Goal: Task Accomplishment & Management: Complete application form

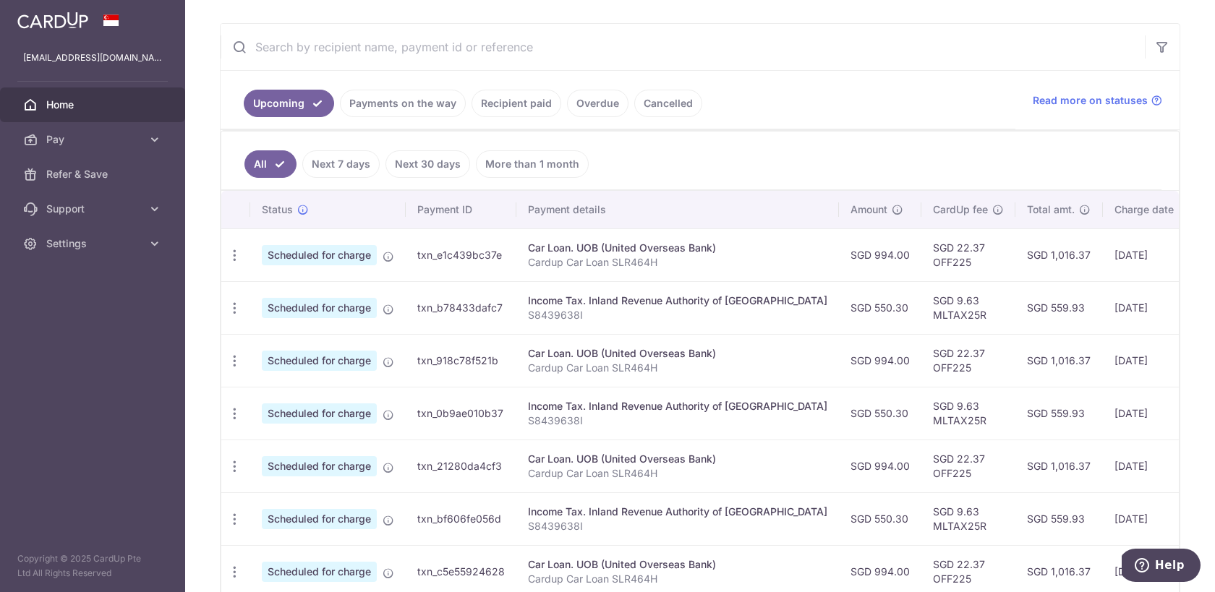
scroll to position [257, 0]
drag, startPoint x: 918, startPoint y: 363, endPoint x: 880, endPoint y: 366, distance: 38.4
click at [921, 366] on td "SGD 22.37 OFF225" at bounding box center [968, 359] width 94 height 53
copy td "OFF225"
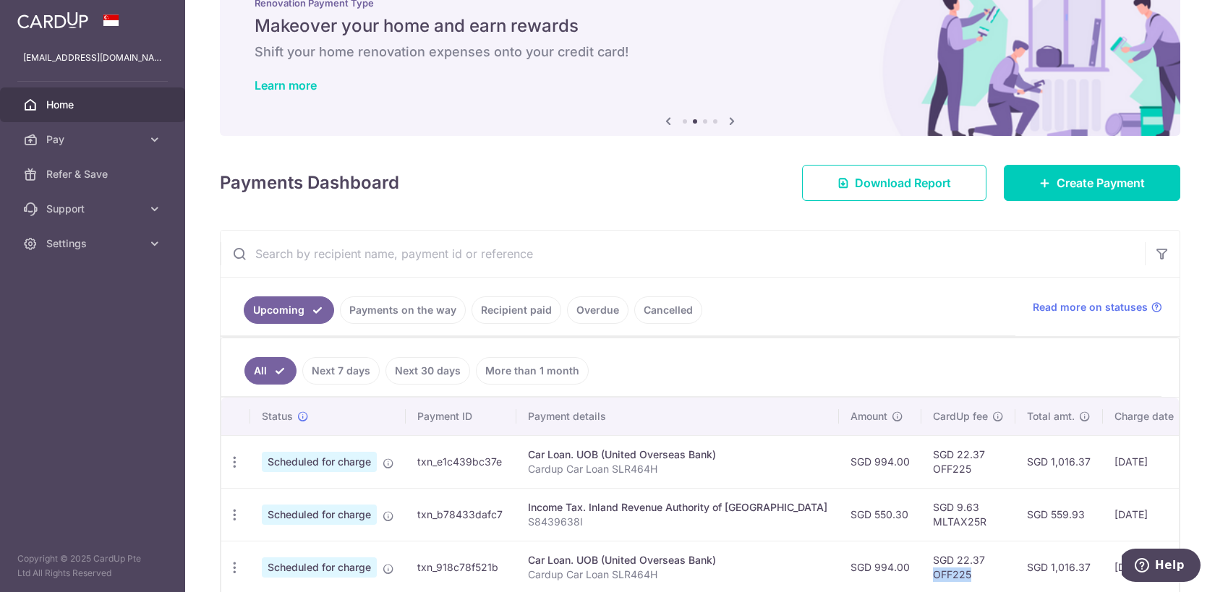
scroll to position [44, 0]
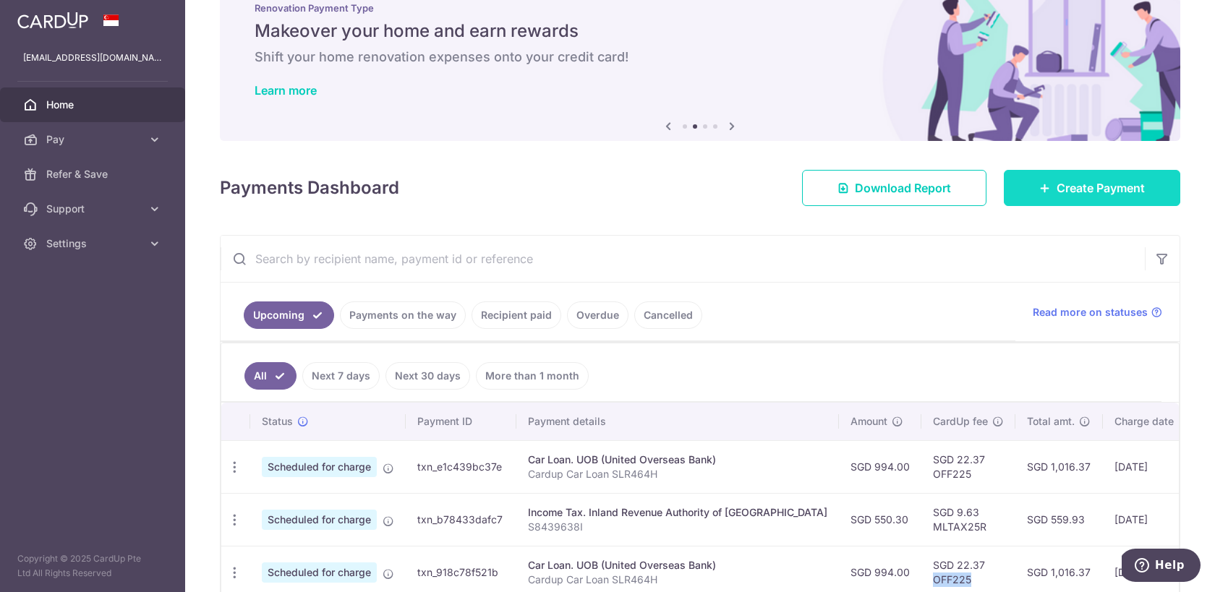
click at [1083, 183] on span "Create Payment" at bounding box center [1101, 187] width 88 height 17
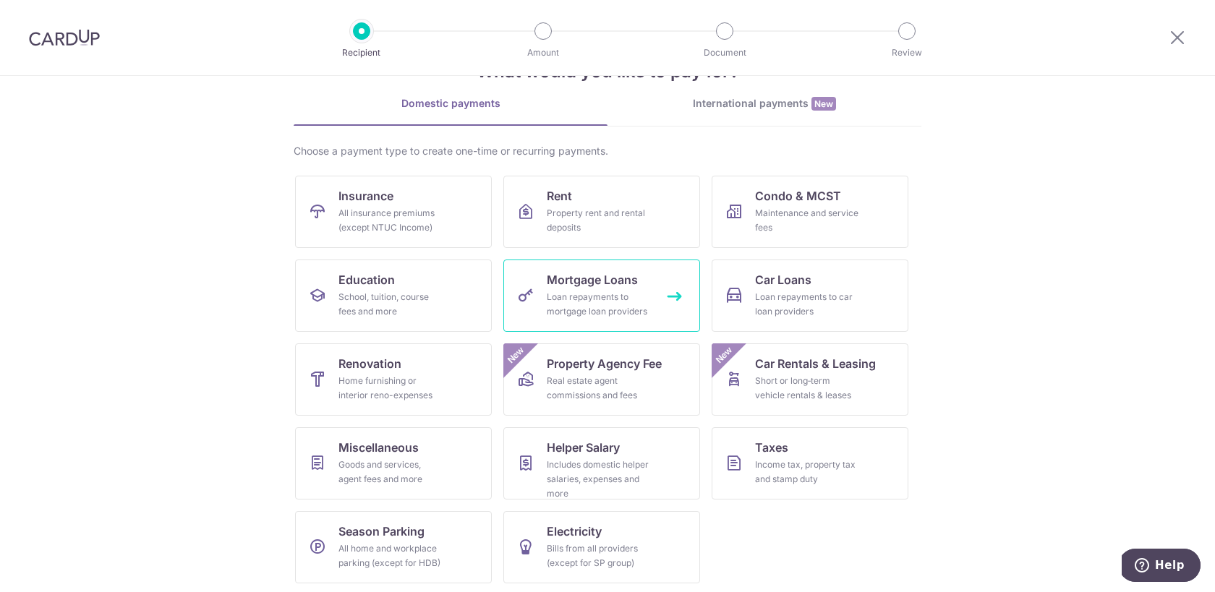
scroll to position [55, 0]
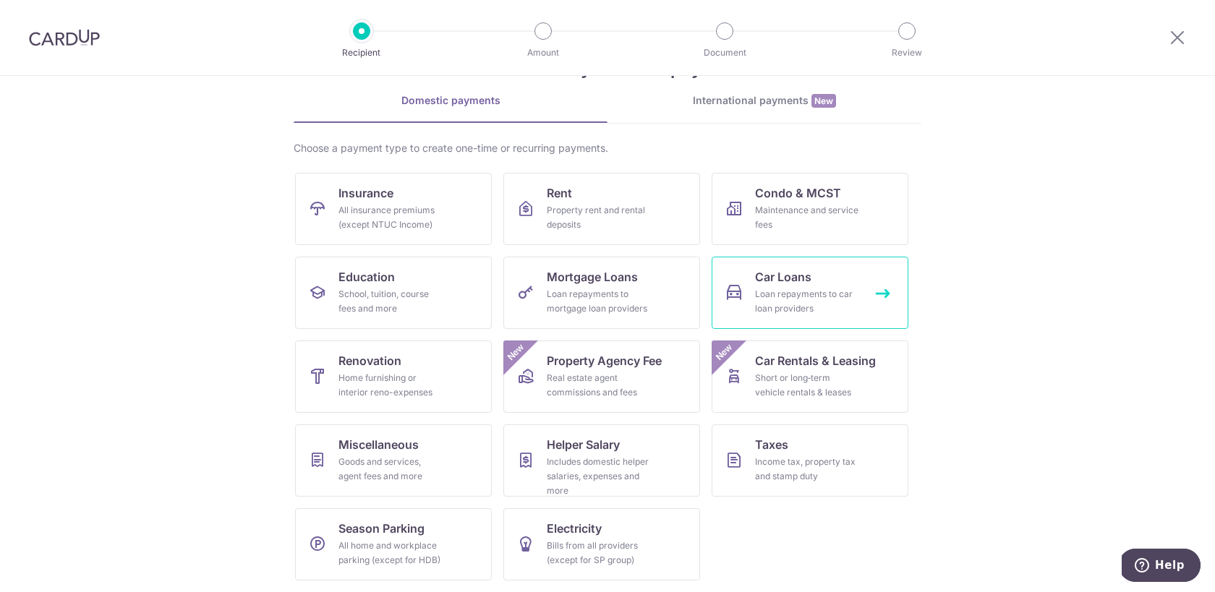
click at [769, 314] on div "Loan repayments to car loan providers" at bounding box center [807, 301] width 104 height 29
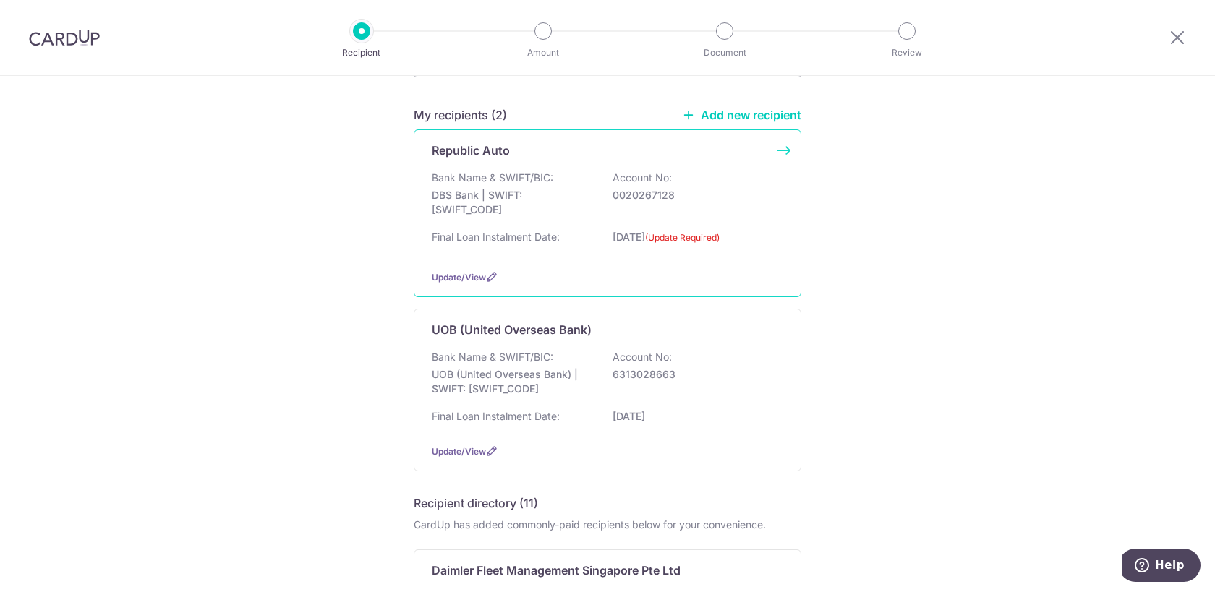
scroll to position [102, 0]
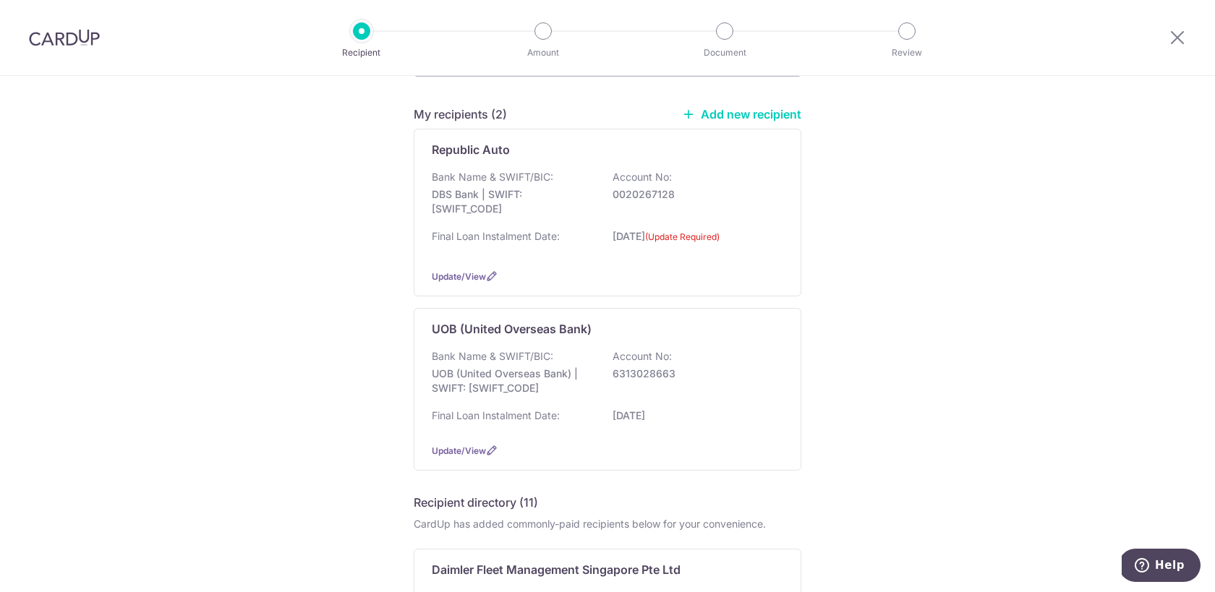
click at [729, 109] on link "Add new recipient" at bounding box center [741, 114] width 119 height 14
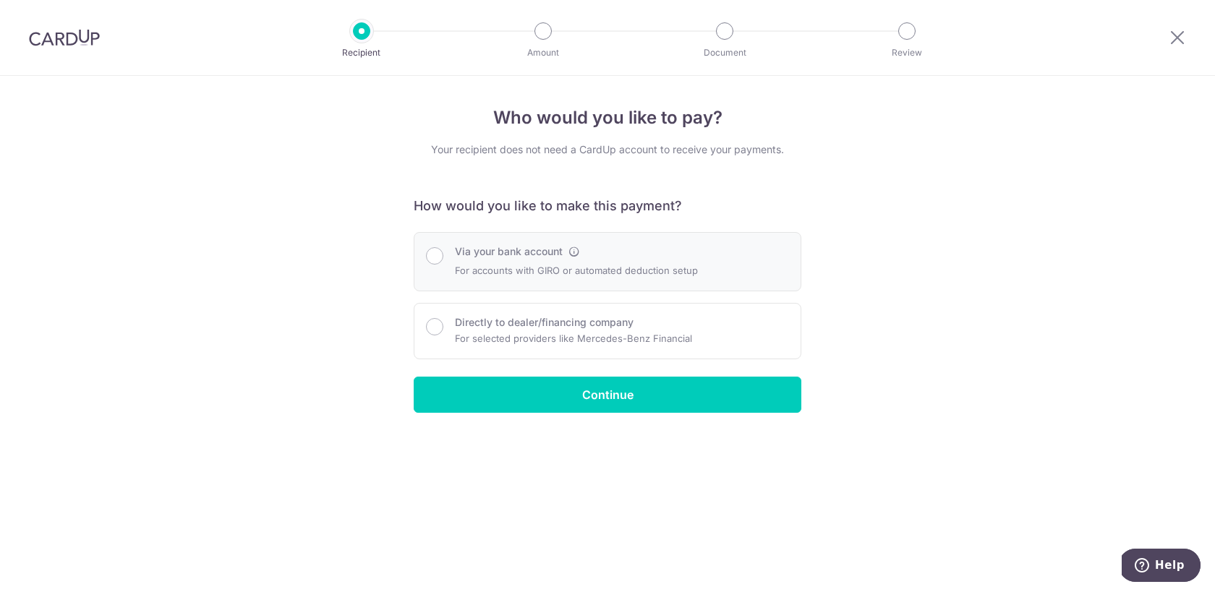
click at [539, 262] on p "For accounts with GIRO or automated deduction setup" at bounding box center [576, 270] width 243 height 17
radio input "true"
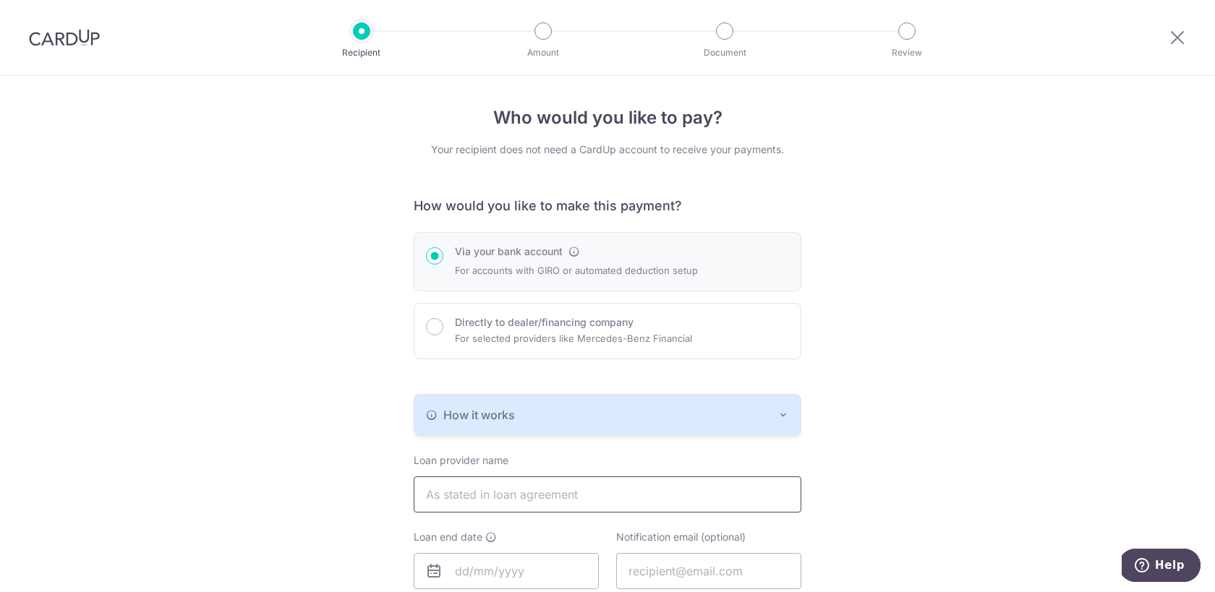
type input "[EMAIL_ADDRESS][DOMAIN_NAME]"
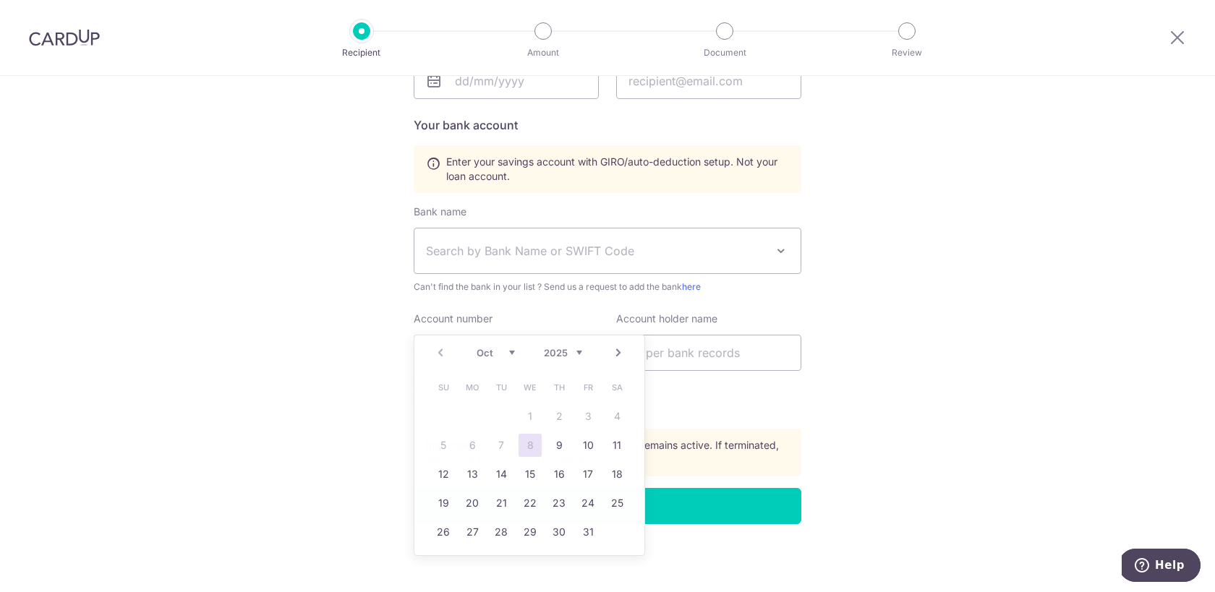
click at [917, 364] on div "Who would you like to pay? Your recipient does not need a CardUp account to rec…" at bounding box center [607, 89] width 1215 height 1007
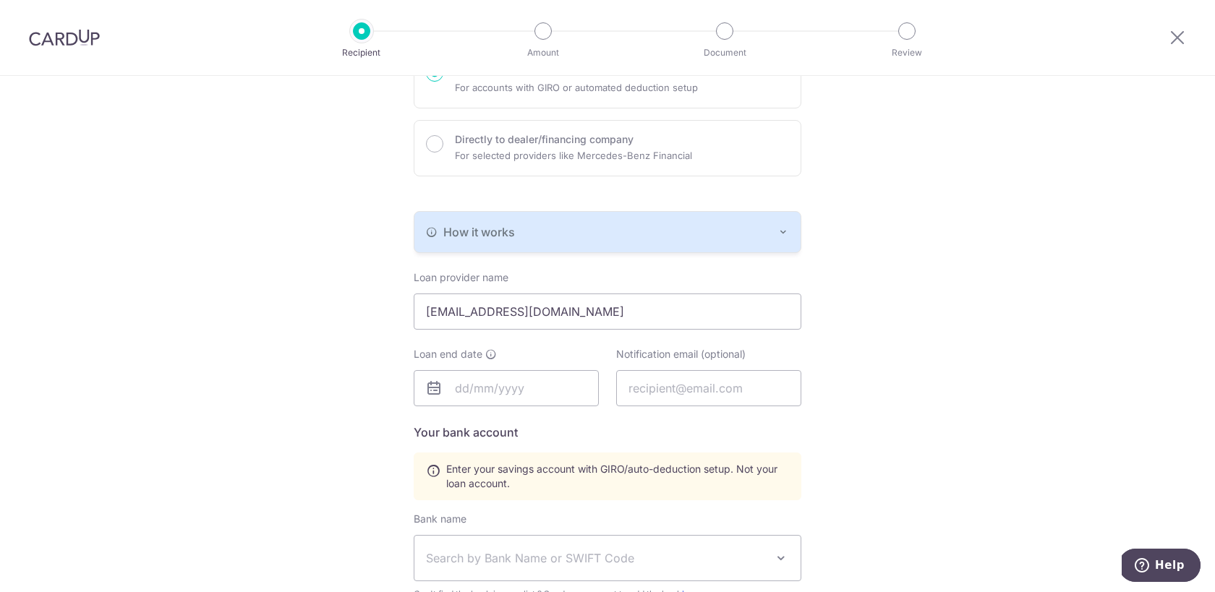
scroll to position [185, 0]
click at [696, 240] on button "How it works" at bounding box center [607, 230] width 386 height 40
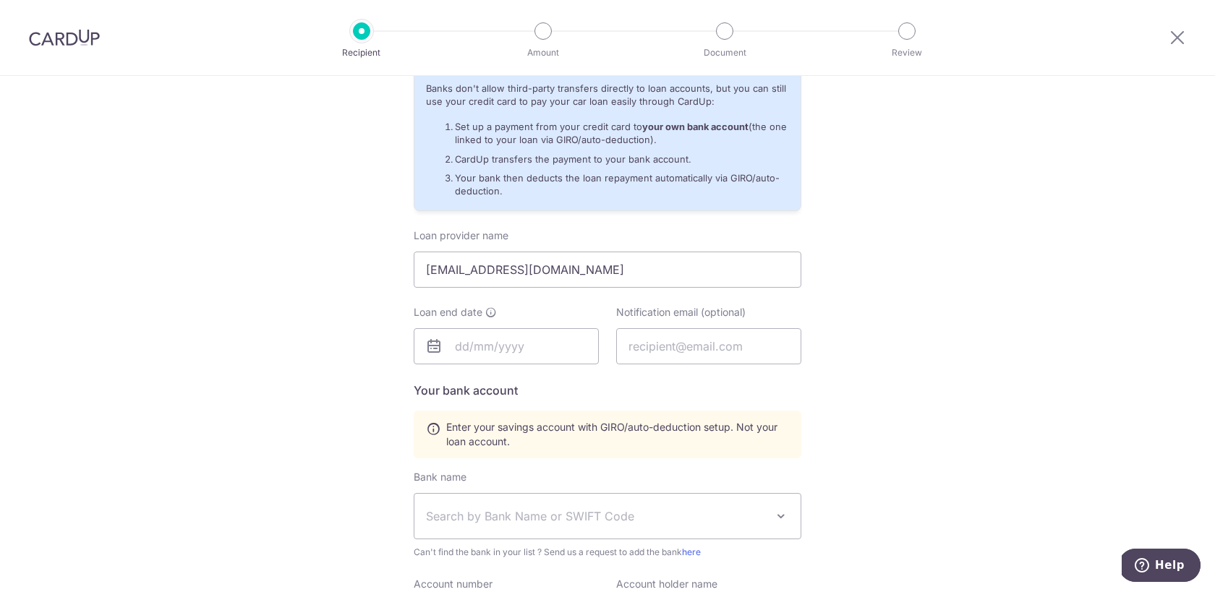
scroll to position [354, 0]
click at [681, 349] on input "text" at bounding box center [708, 345] width 185 height 36
type input "[EMAIL_ADDRESS][DOMAIN_NAME]"
type input "Joshua Tan"
click at [669, 383] on h5 "Your bank account" at bounding box center [608, 388] width 388 height 17
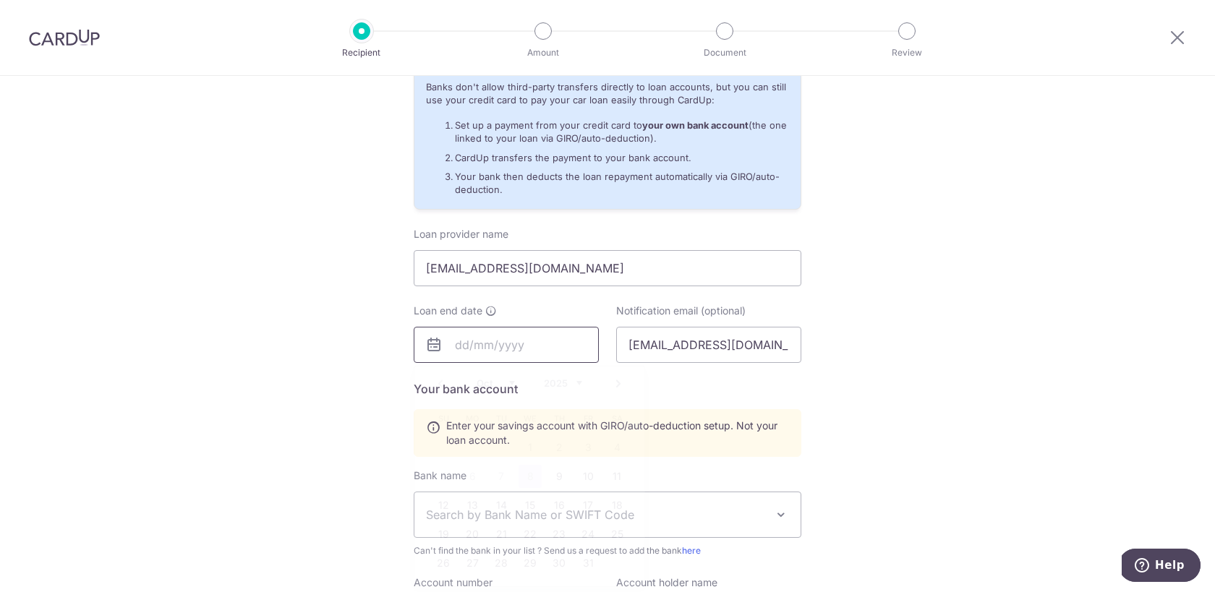
click at [503, 337] on input "text" at bounding box center [506, 345] width 185 height 36
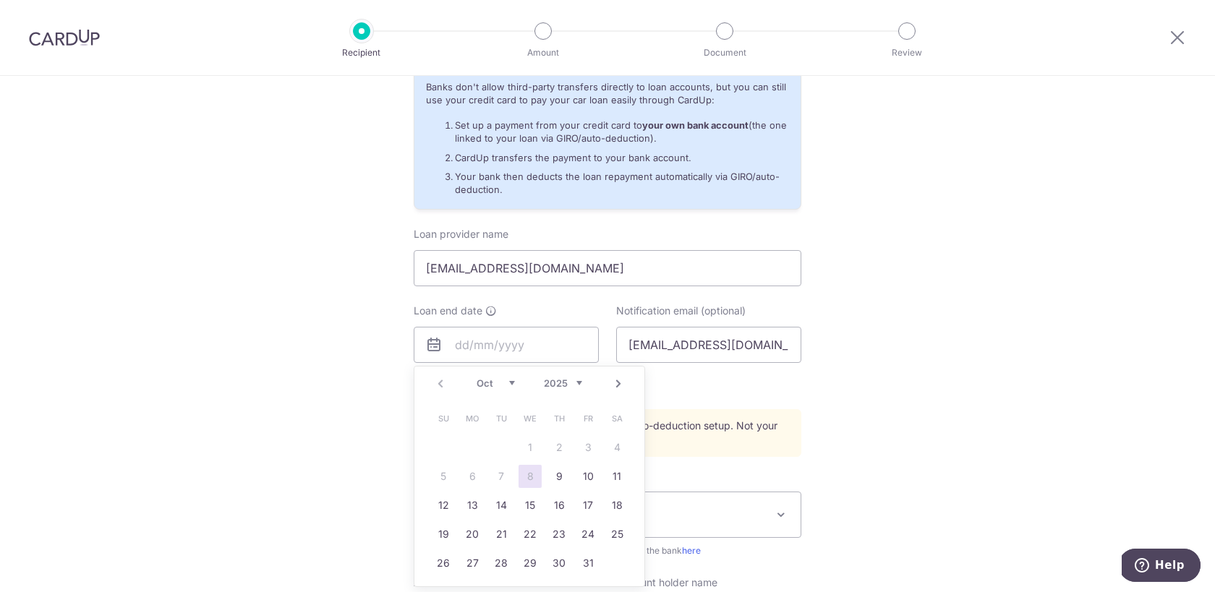
drag, startPoint x: 880, startPoint y: 416, endPoint x: 868, endPoint y: 415, distance: 12.3
click at [880, 416] on div "Who would you like to pay? Your recipient does not need a CardUp account to rec…" at bounding box center [607, 289] width 1215 height 1135
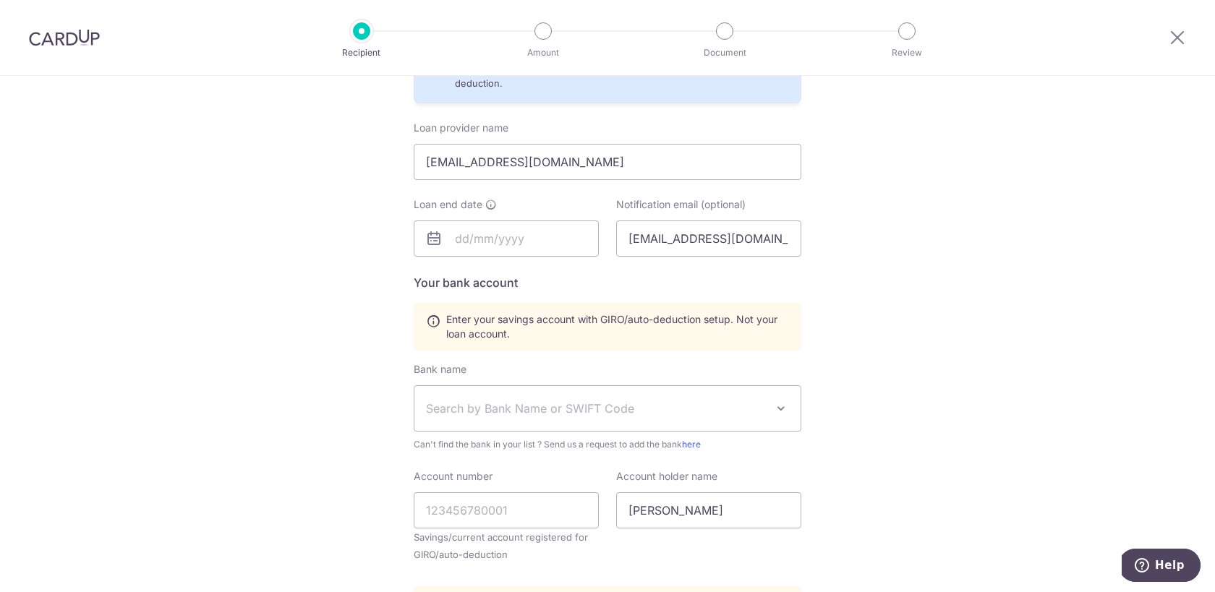
scroll to position [478, 0]
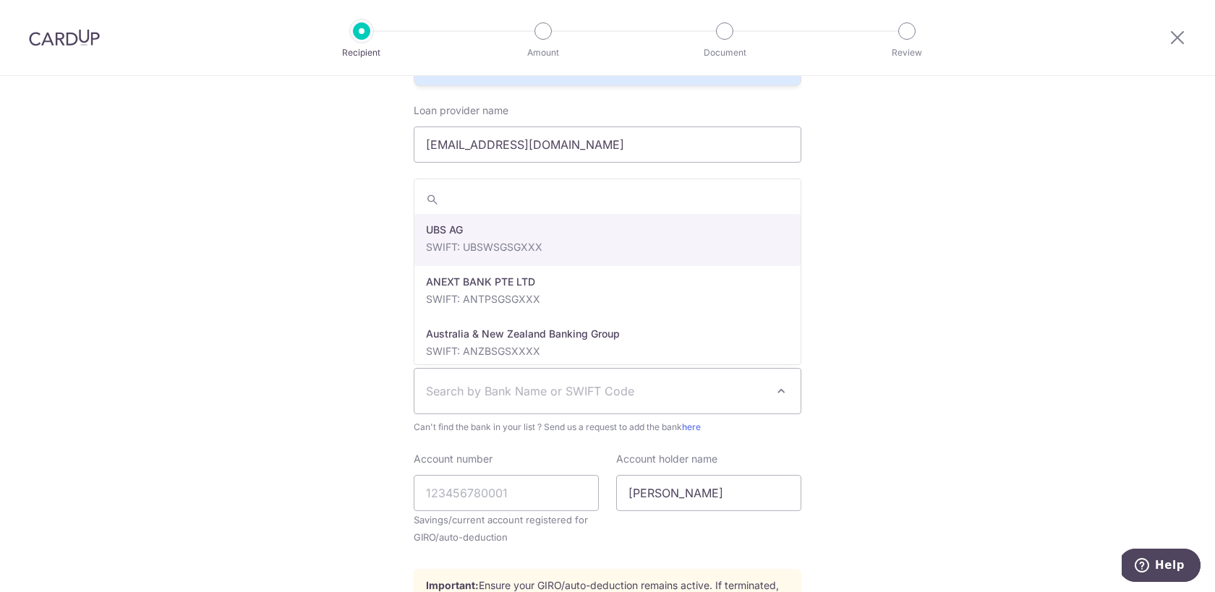
click at [725, 398] on span "Search by Bank Name or SWIFT Code" at bounding box center [596, 391] width 340 height 17
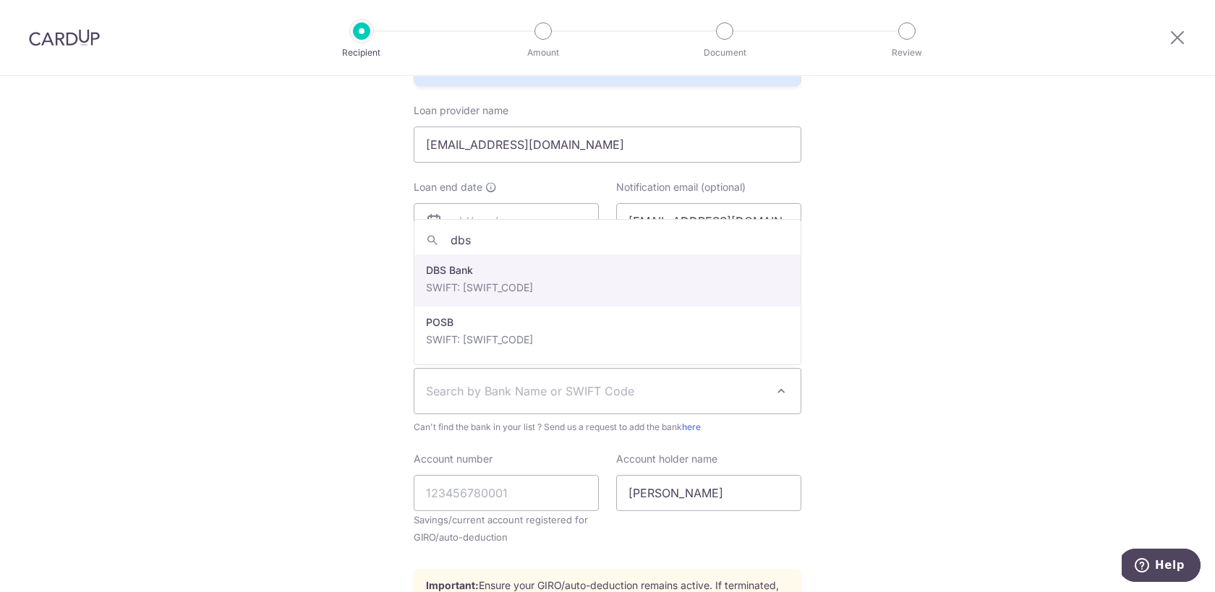
type input "dbs"
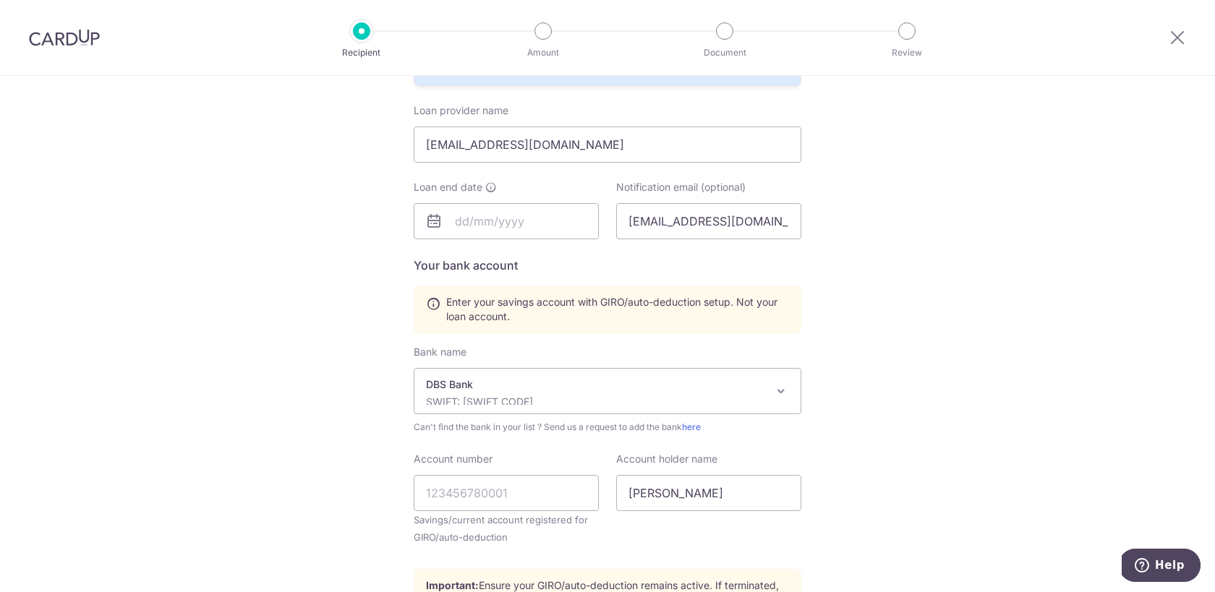
click at [864, 372] on div "Who would you like to pay? Your recipient does not need a CardUp account to rec…" at bounding box center [607, 165] width 1215 height 1135
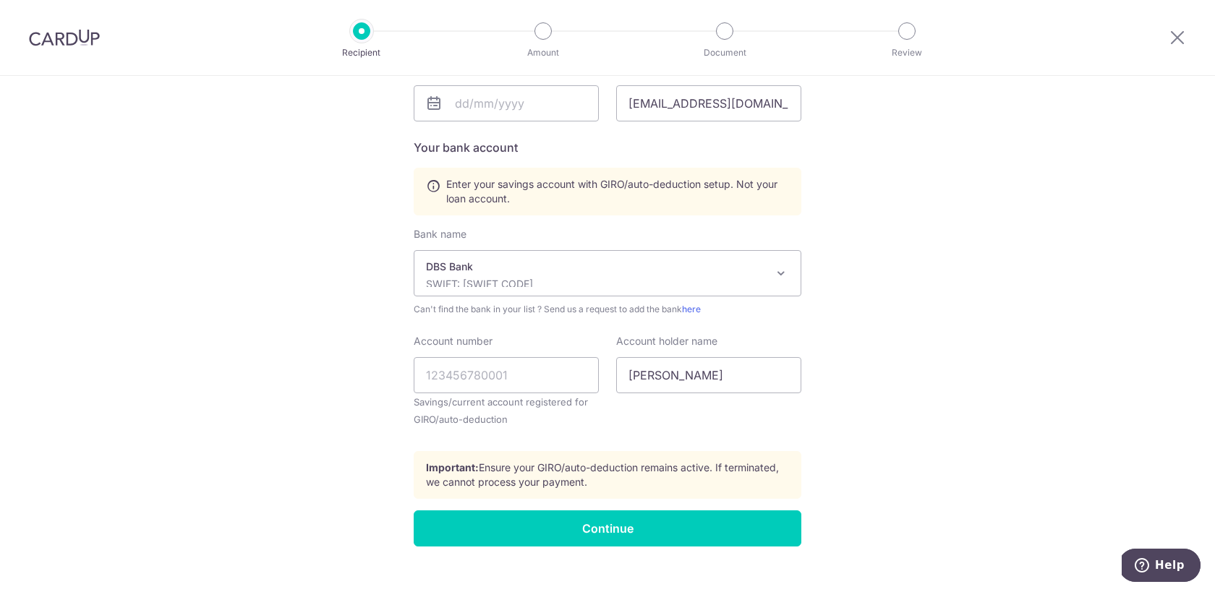
scroll to position [607, 0]
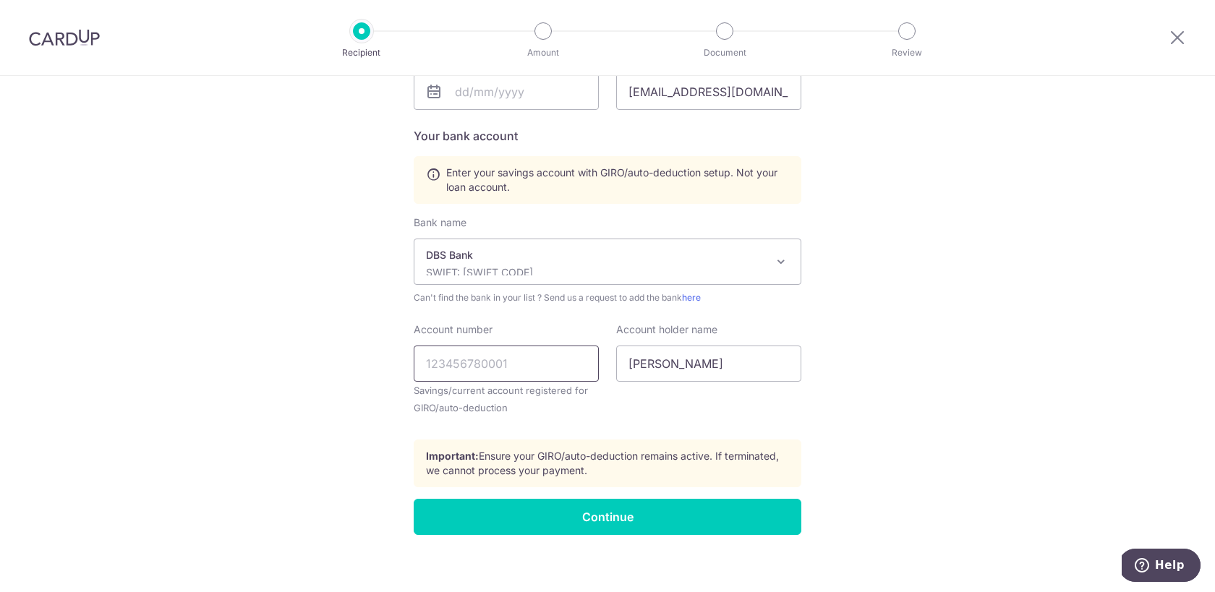
click at [525, 362] on input "Account number" at bounding box center [506, 364] width 185 height 36
click at [832, 420] on div "Who would you like to pay? Your recipient does not need a CardUp account to rec…" at bounding box center [607, 35] width 1215 height 1135
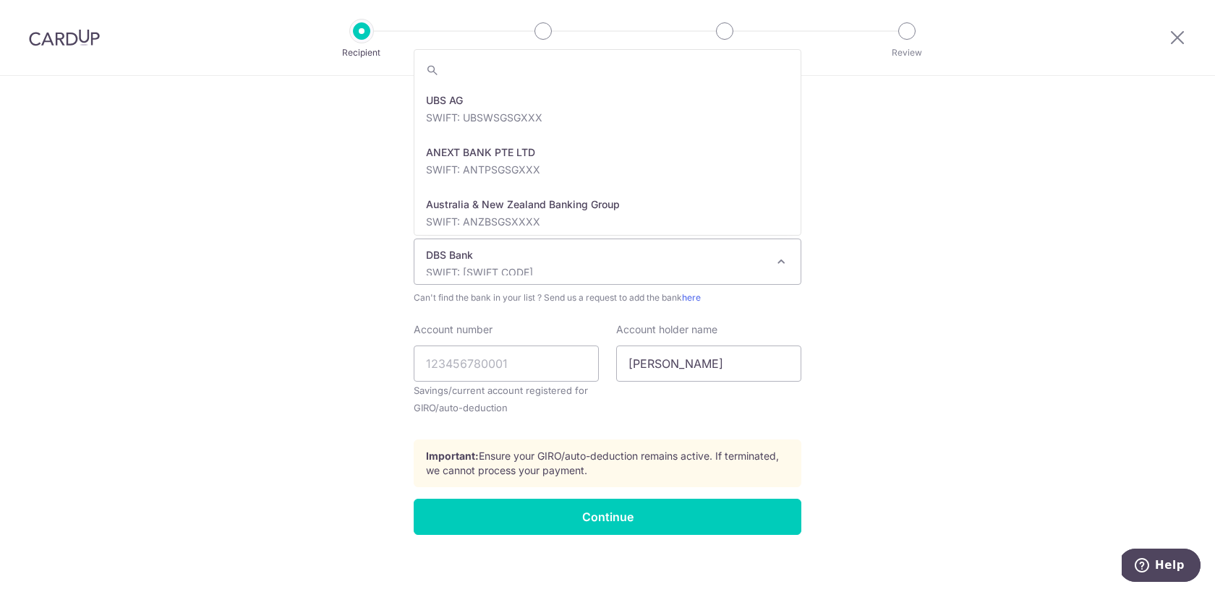
click at [663, 275] on span "DBS Bank SWIFT: DBSSSGSGXXX" at bounding box center [607, 261] width 386 height 45
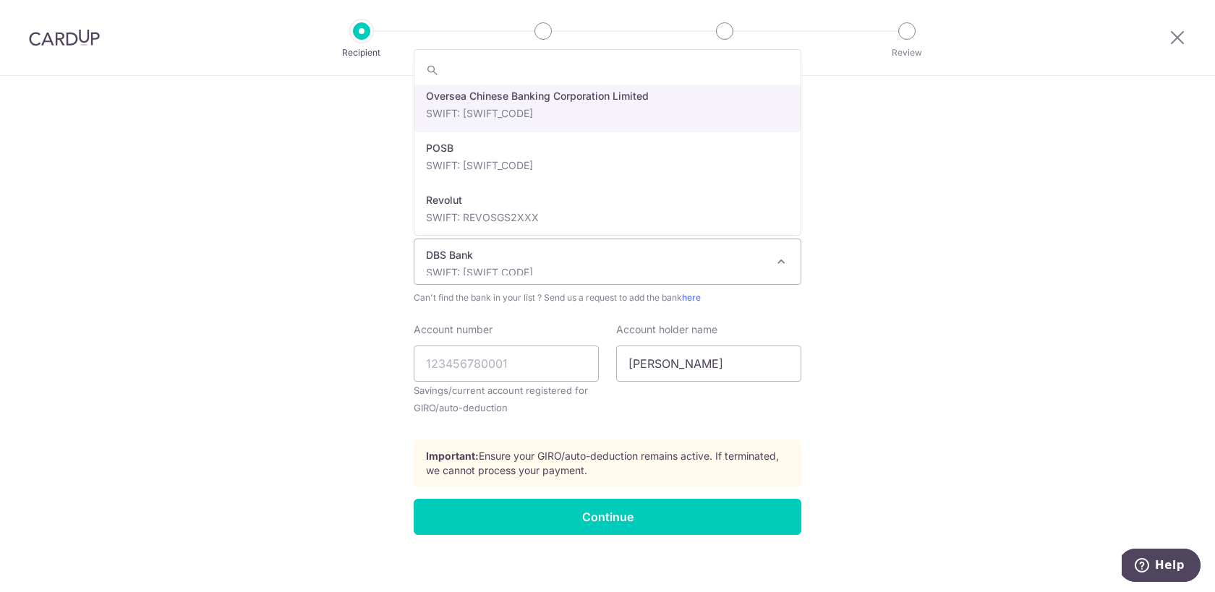
scroll to position [2558, 0]
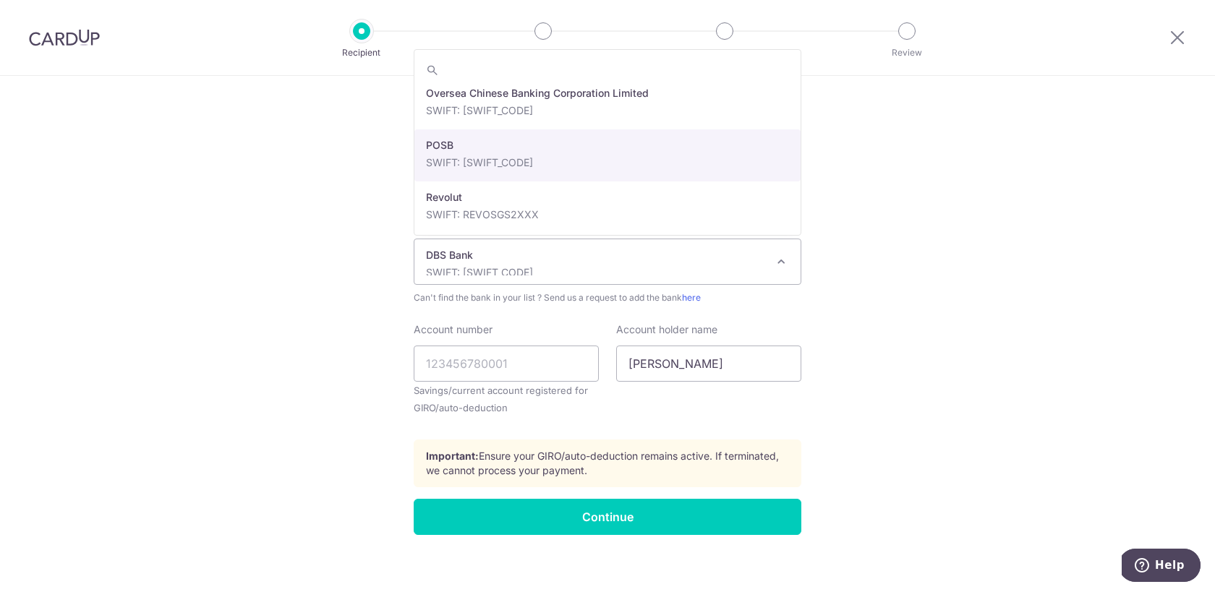
select select "19"
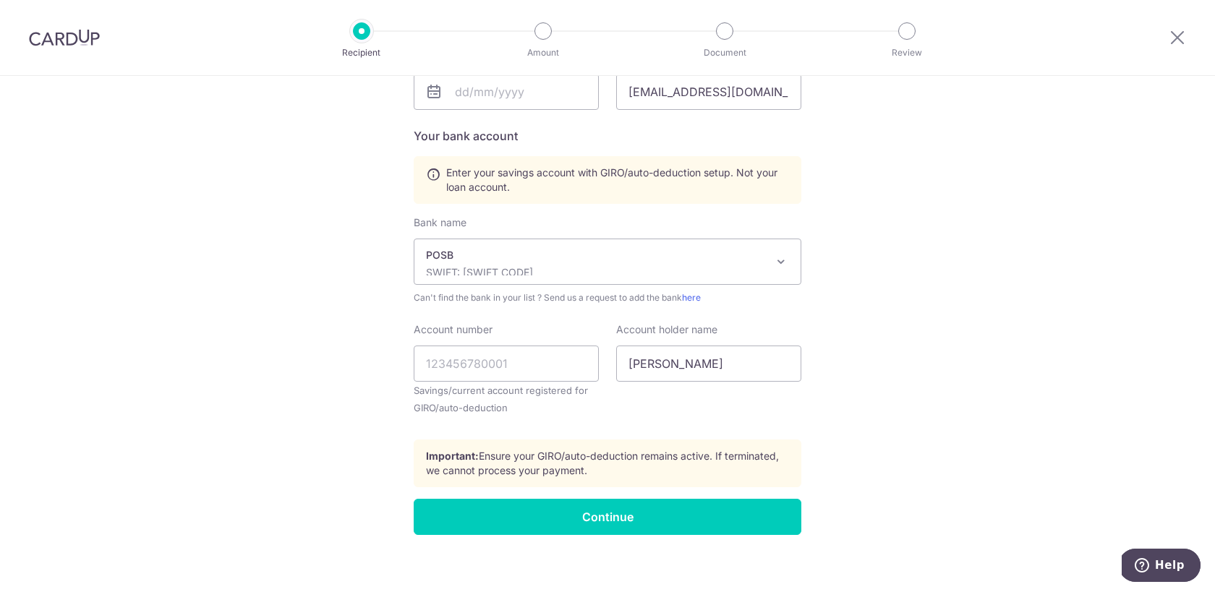
click at [866, 361] on div "Who would you like to pay? Your recipient does not need a CardUp account to rec…" at bounding box center [607, 35] width 1215 height 1135
click at [490, 374] on input "Account number" at bounding box center [506, 364] width 185 height 36
type input "063404608"
click at [927, 404] on div "Who would you like to pay? Your recipient does not need a CardUp account to rec…" at bounding box center [607, 35] width 1215 height 1135
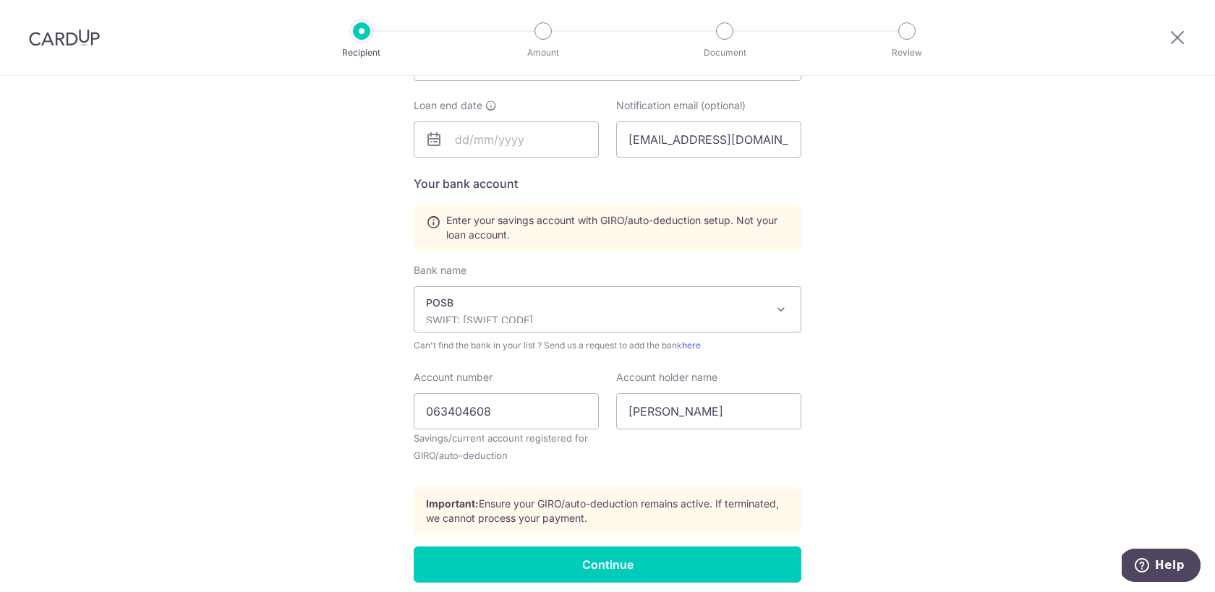
scroll to position [516, 0]
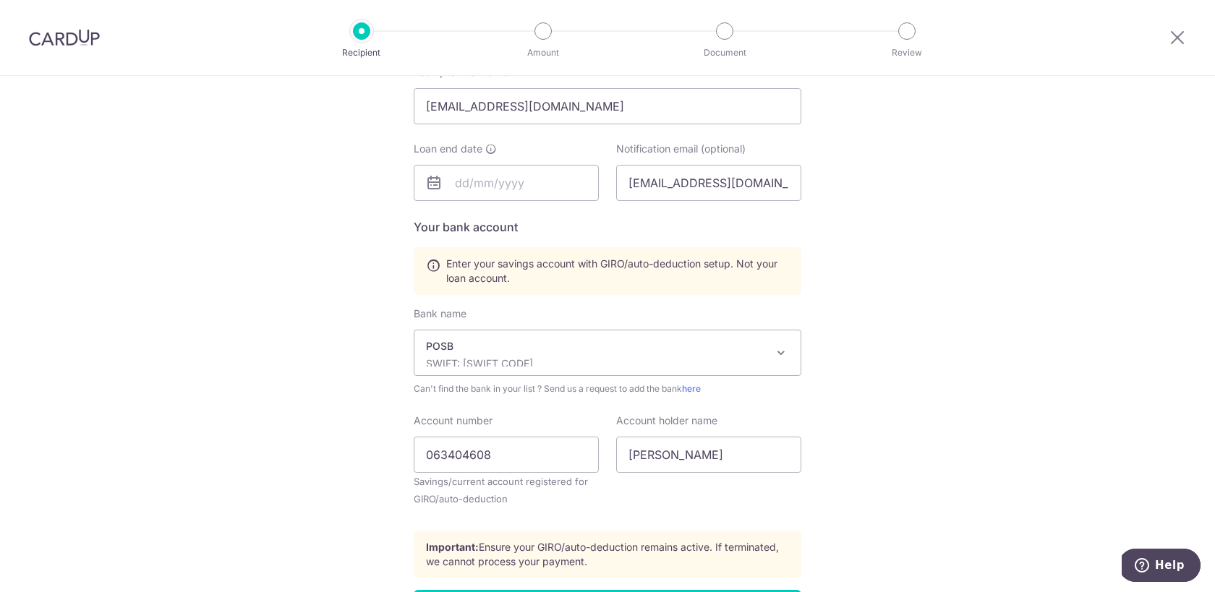
click at [875, 448] on div "Who would you like to pay? Your recipient does not need a CardUp account to rec…" at bounding box center [607, 127] width 1215 height 1135
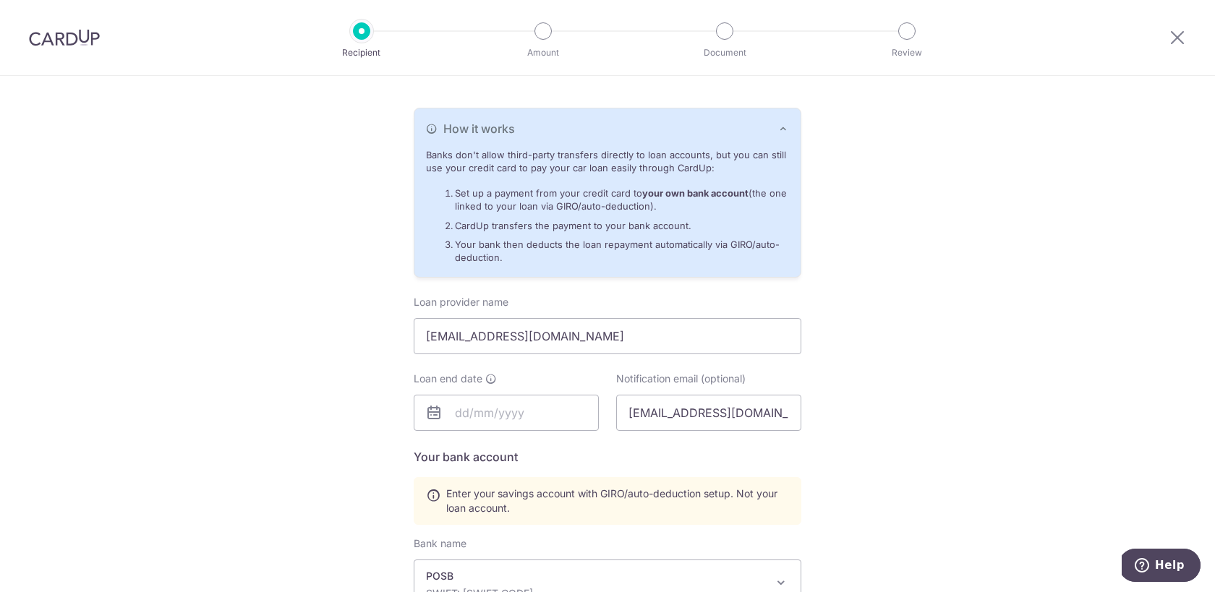
scroll to position [257, 0]
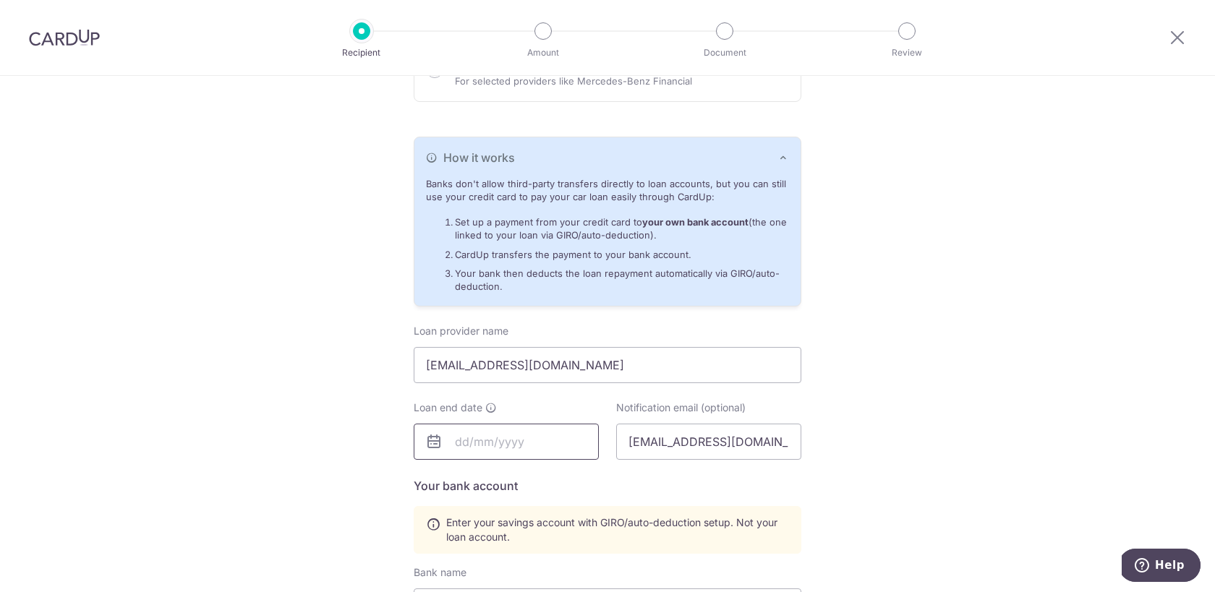
click at [487, 446] on input "text" at bounding box center [506, 442] width 185 height 36
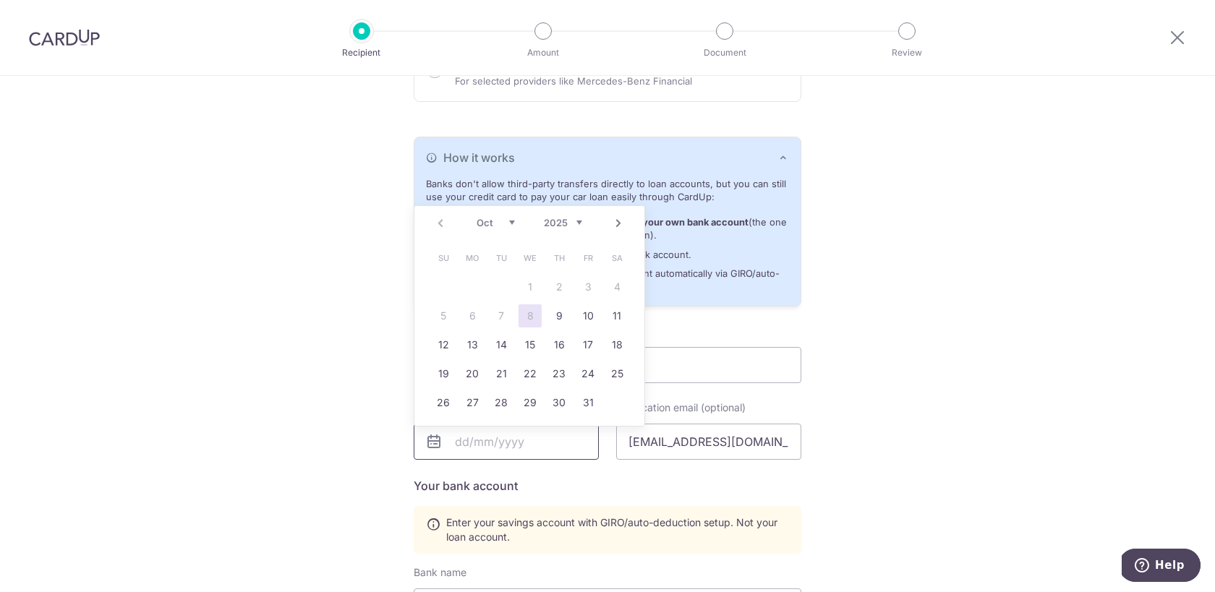
click at [500, 449] on input "text" at bounding box center [506, 442] width 185 height 36
click at [1012, 383] on div "Who would you like to pay? Your recipient does not need a CardUp account to rec…" at bounding box center [607, 385] width 1215 height 1135
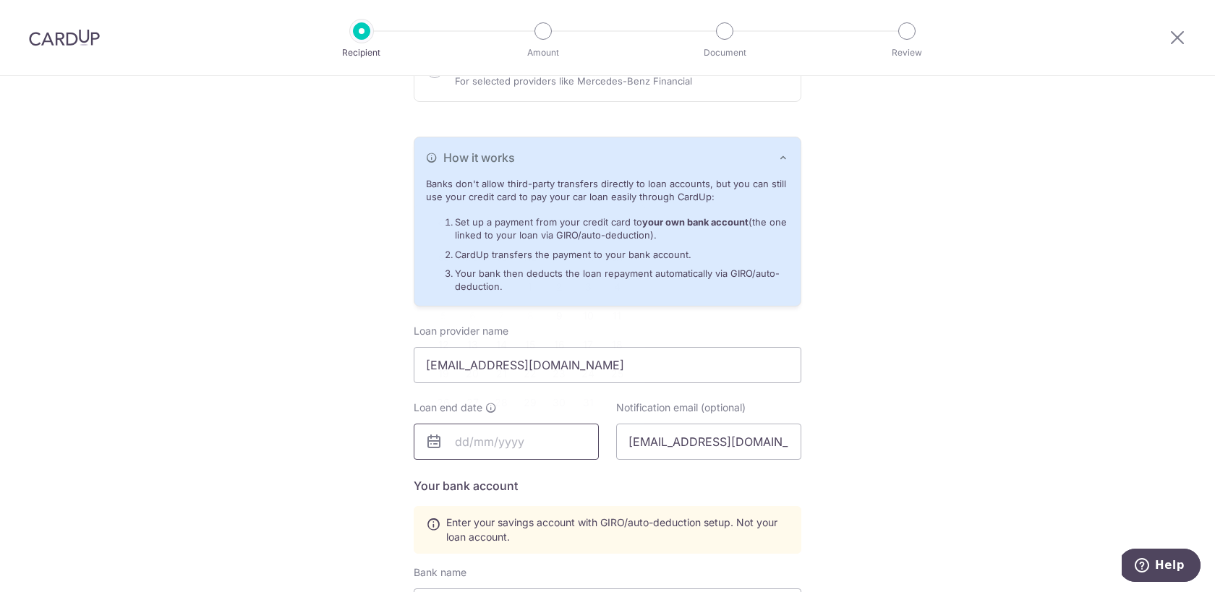
click at [530, 448] on input "text" at bounding box center [506, 442] width 185 height 36
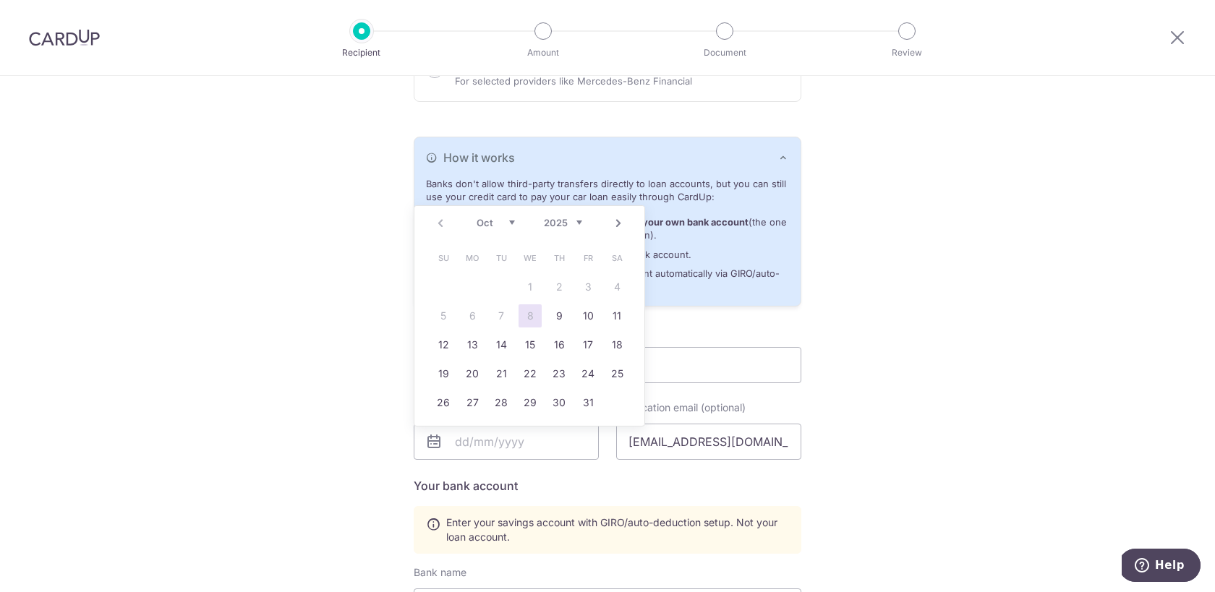
click at [584, 485] on h5 "Your bank account" at bounding box center [608, 485] width 388 height 17
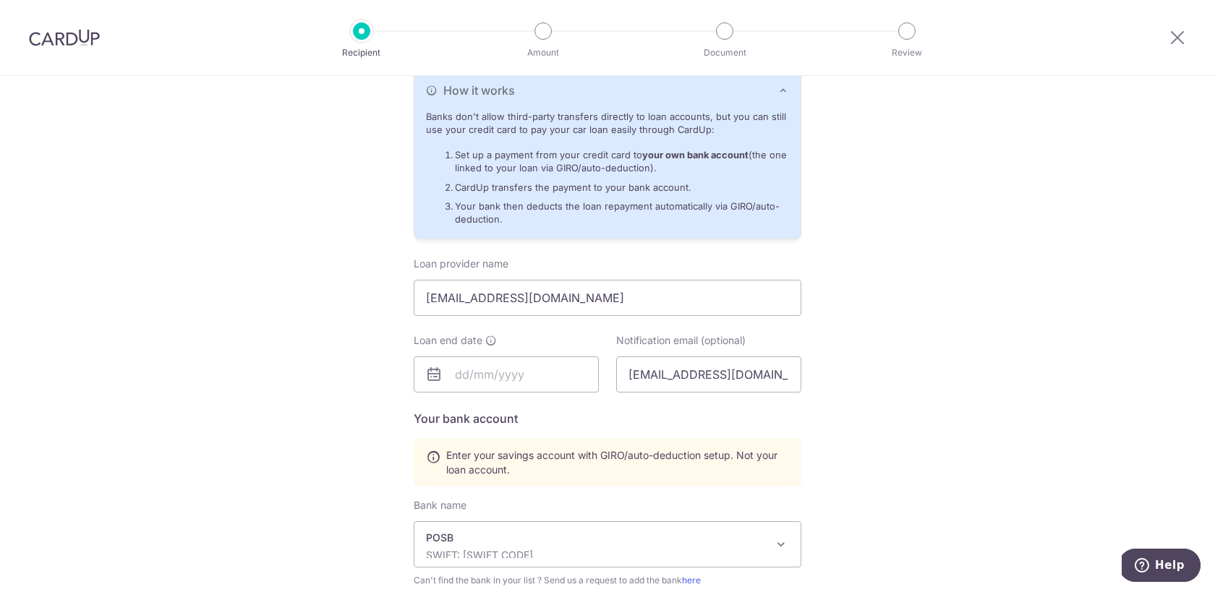
scroll to position [319, 0]
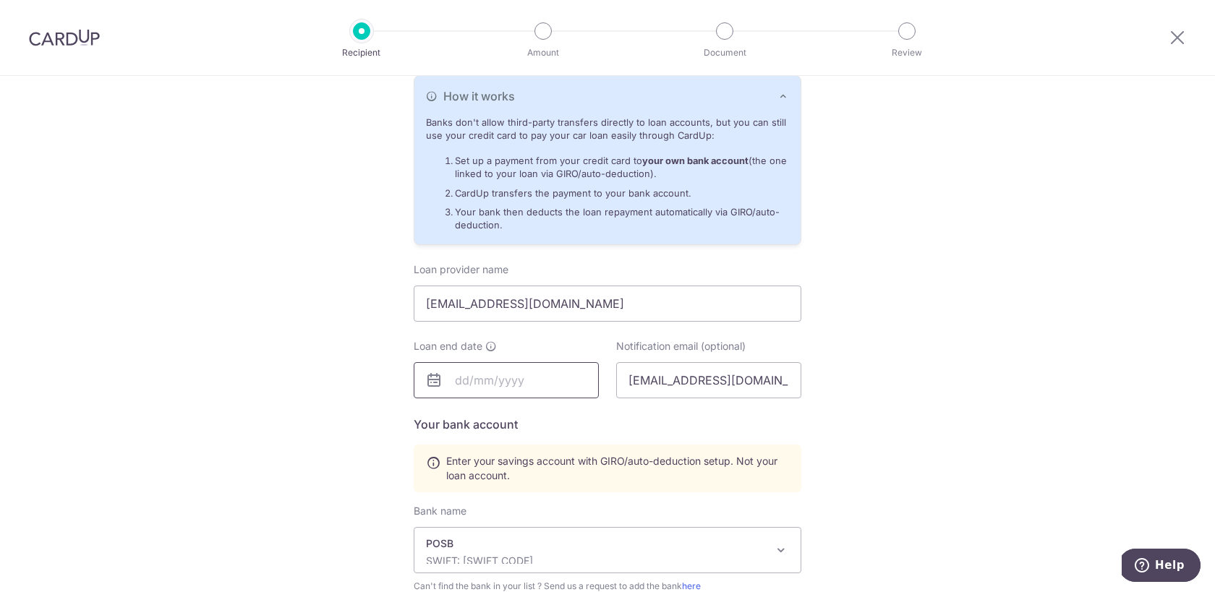
click at [511, 385] on input "text" at bounding box center [506, 380] width 185 height 36
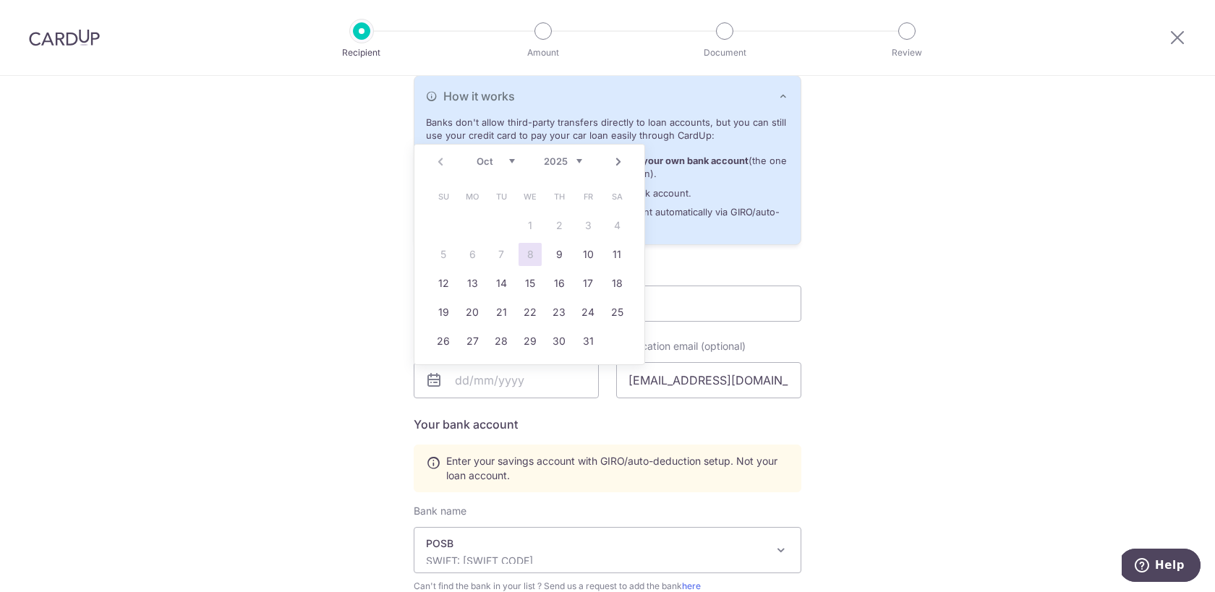
click at [564, 159] on select "2025 2026 2027 2028 2029 2030 2031 2032 2033 2034 2035" at bounding box center [563, 161] width 38 height 12
click at [964, 247] on div "Who would you like to pay? Your recipient does not need a CardUp account to rec…" at bounding box center [607, 324] width 1215 height 1135
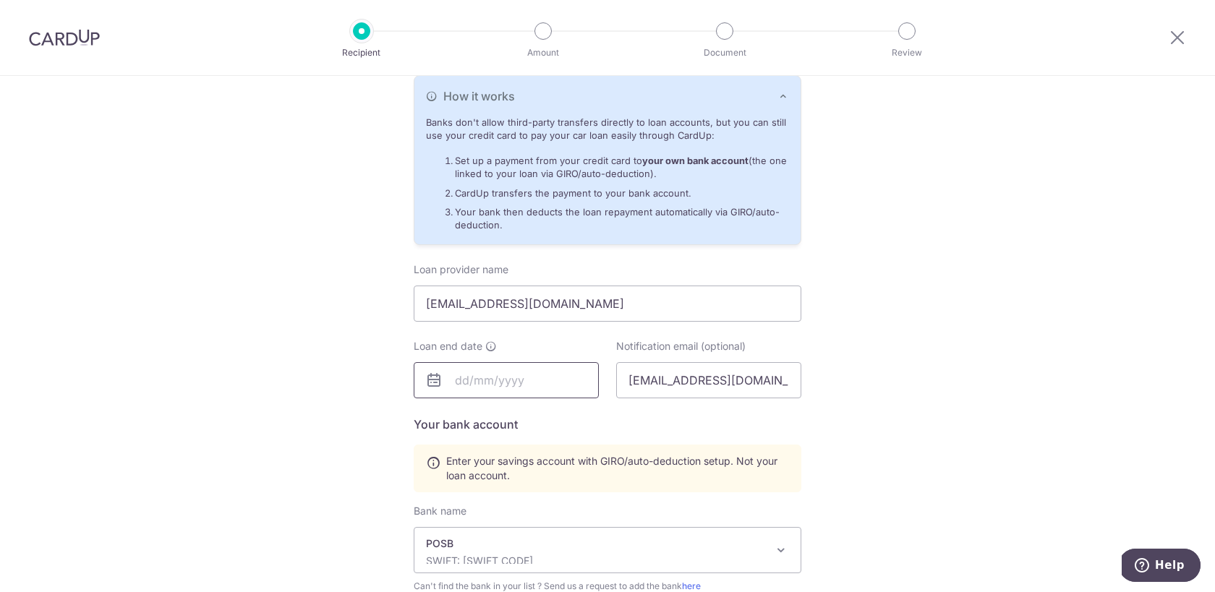
click at [514, 362] on body "Recipient Amount Document Review Who would you like to pay? Your recipient does…" at bounding box center [607, 296] width 1215 height 592
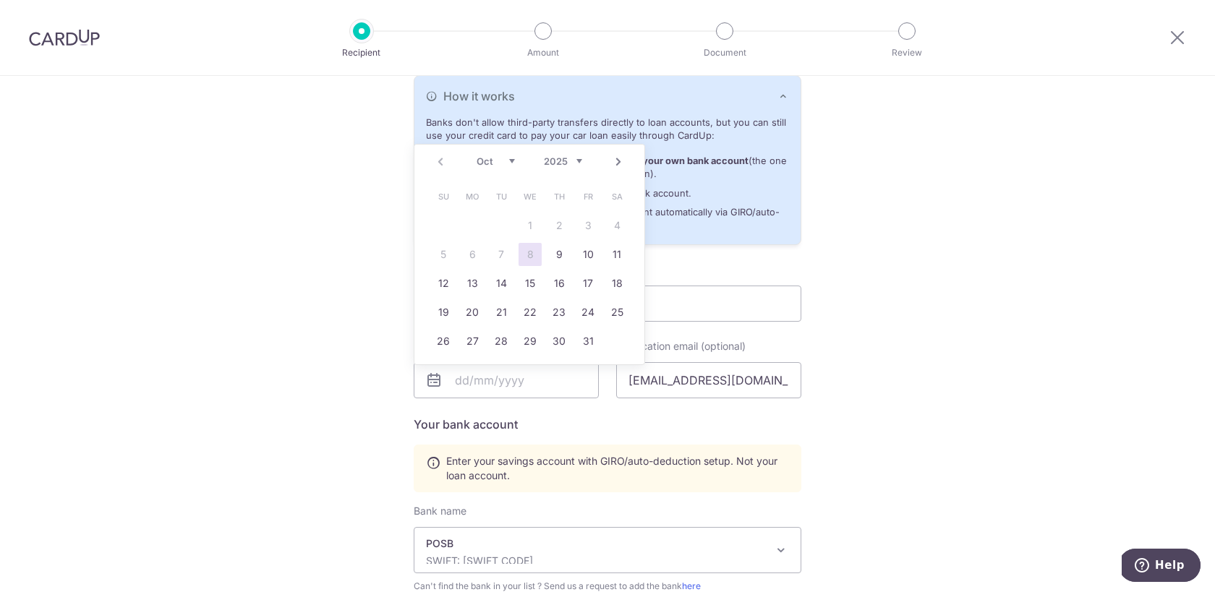
click at [968, 294] on div "Who would you like to pay? Your recipient does not need a CardUp account to rec…" at bounding box center [607, 324] width 1215 height 1135
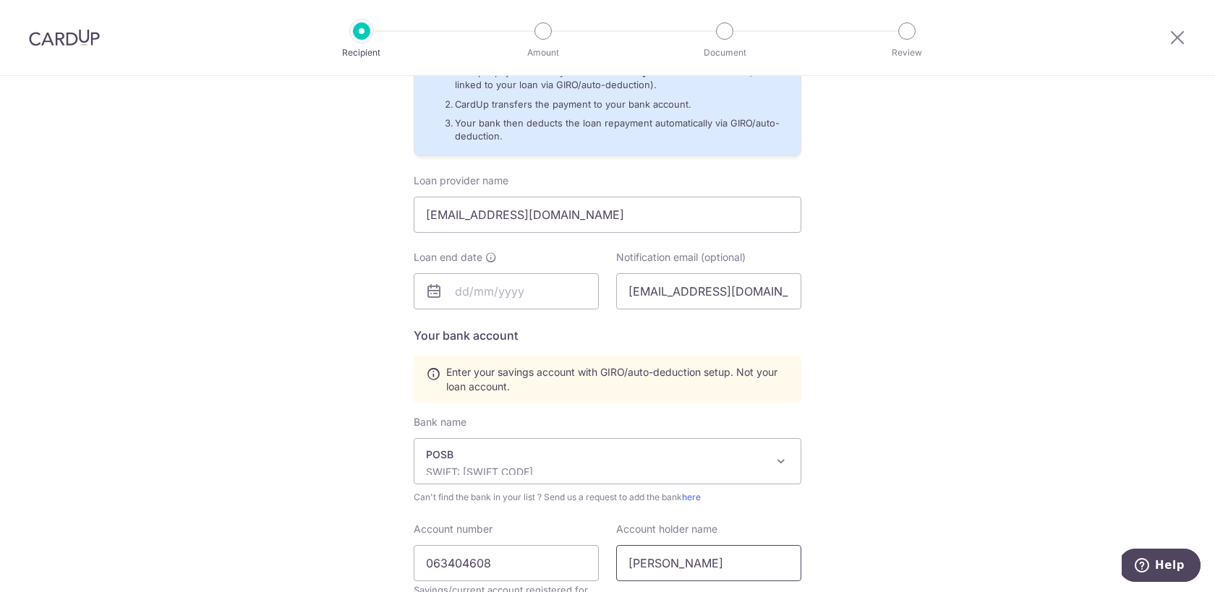
scroll to position [367, 0]
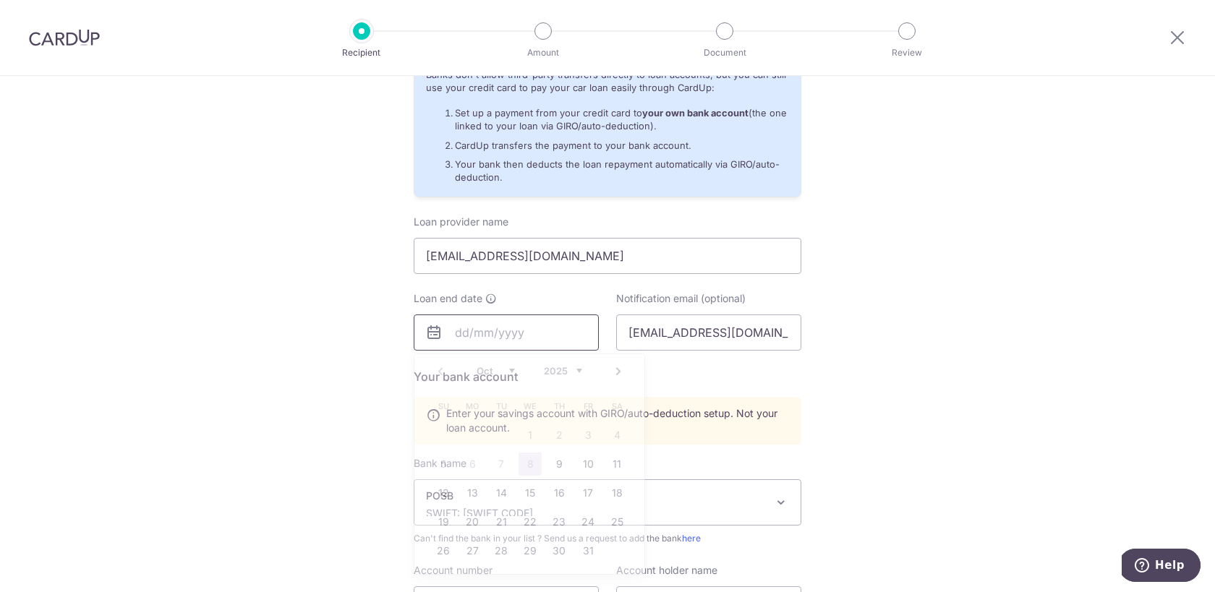
click at [547, 330] on input "text" at bounding box center [506, 333] width 185 height 36
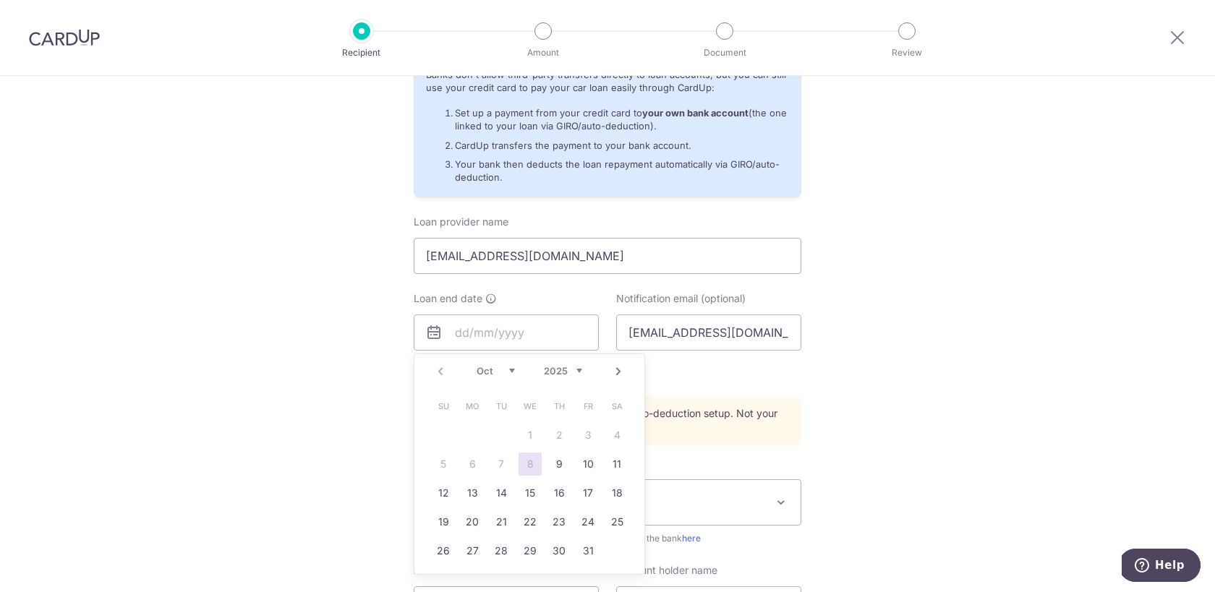
click at [631, 384] on div "Prev Next Oct Nov Dec 2025 2026 2027 2028 2029 2030 2031 2032 2033 2034 2035" at bounding box center [529, 371] width 230 height 35
click at [472, 462] on table "Su Mo Tu We Th Fr Sa 1 2 3 4 5 6 7 8 9 10 11 12 13 14 15 16 17 18 19 20 21 22 2…" at bounding box center [530, 479] width 202 height 174
click at [474, 495] on link "13" at bounding box center [472, 493] width 23 height 23
type input "13/10/2025"
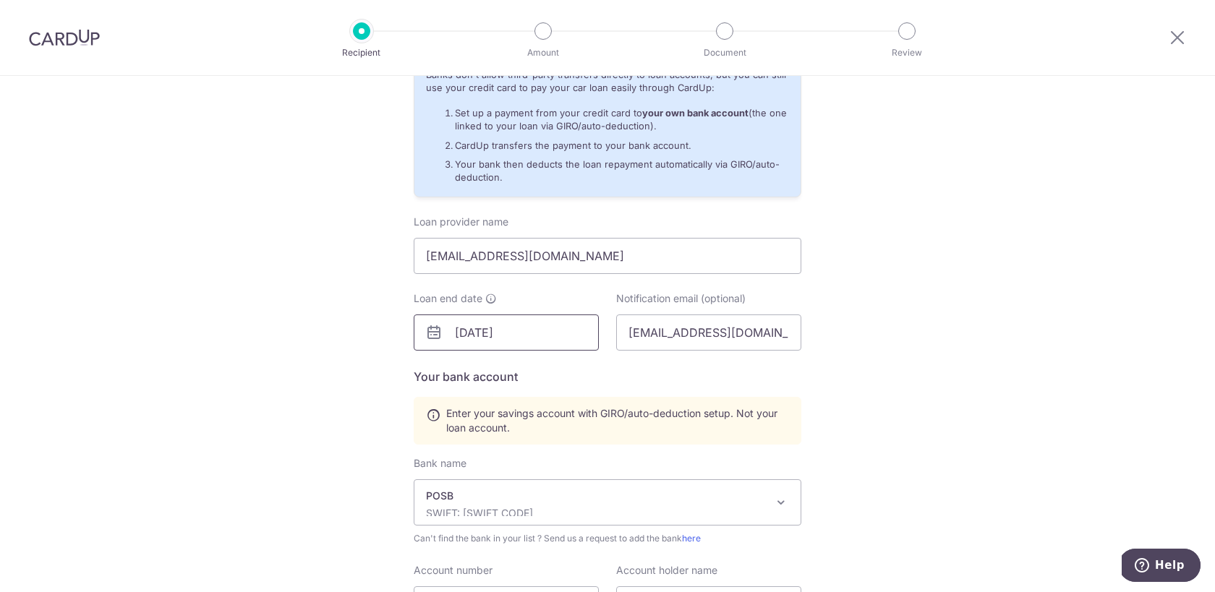
click at [539, 340] on input "13/10/2025" at bounding box center [506, 333] width 185 height 36
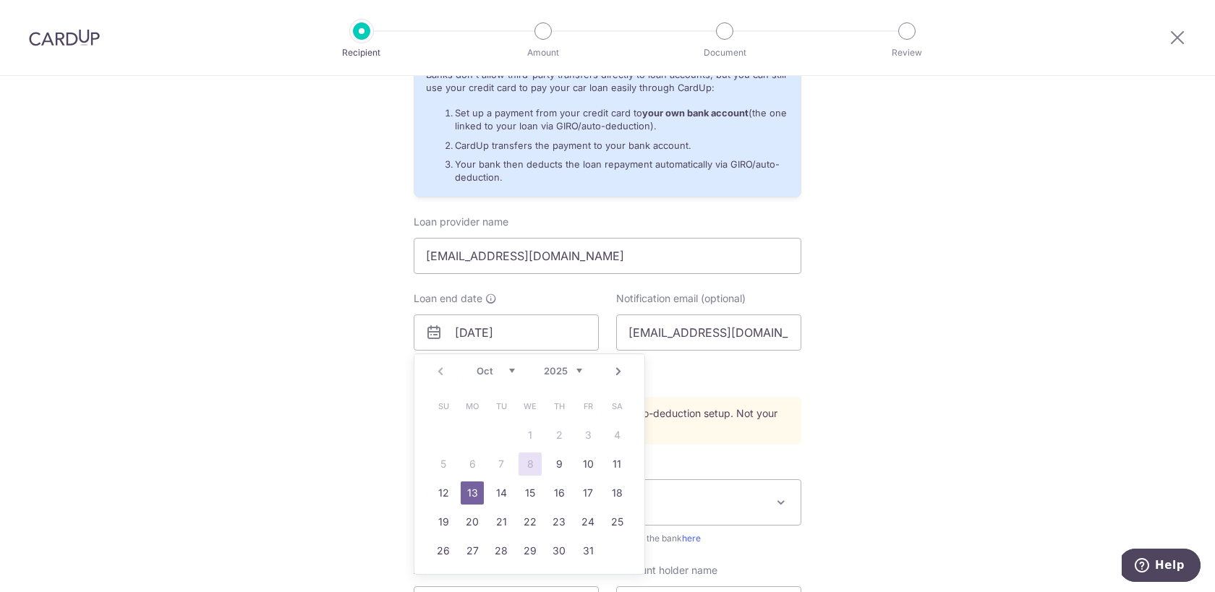
click at [742, 383] on h5 "Your bank account" at bounding box center [608, 376] width 388 height 17
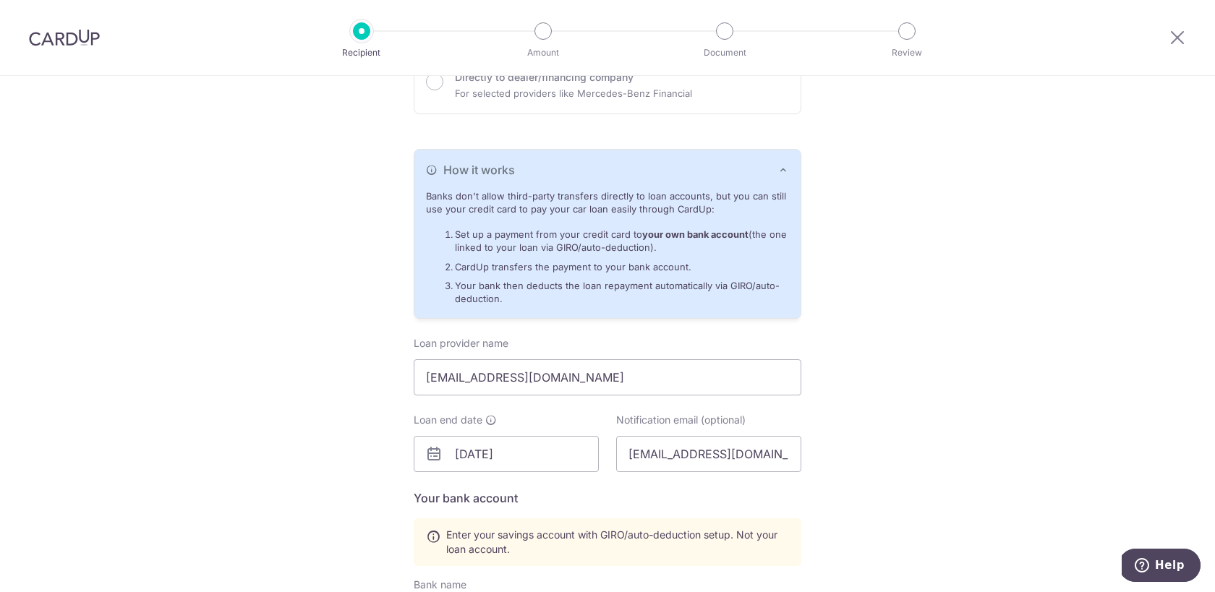
scroll to position [0, 0]
